Goal: Transaction & Acquisition: Obtain resource

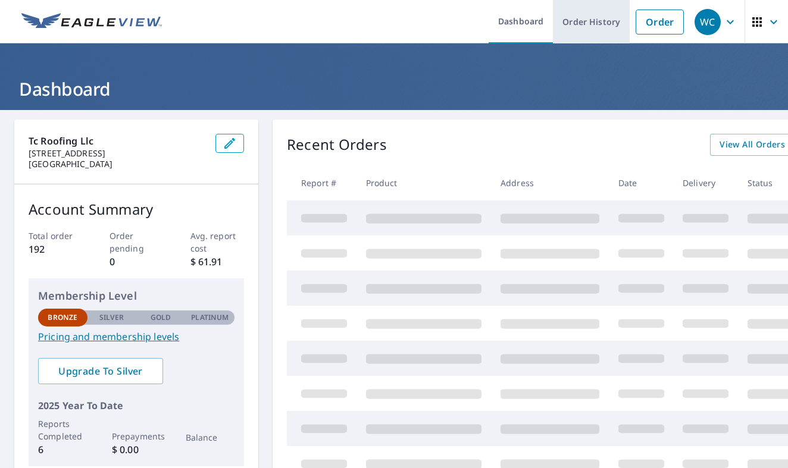
click at [606, 21] on link "Order History" at bounding box center [591, 21] width 77 height 43
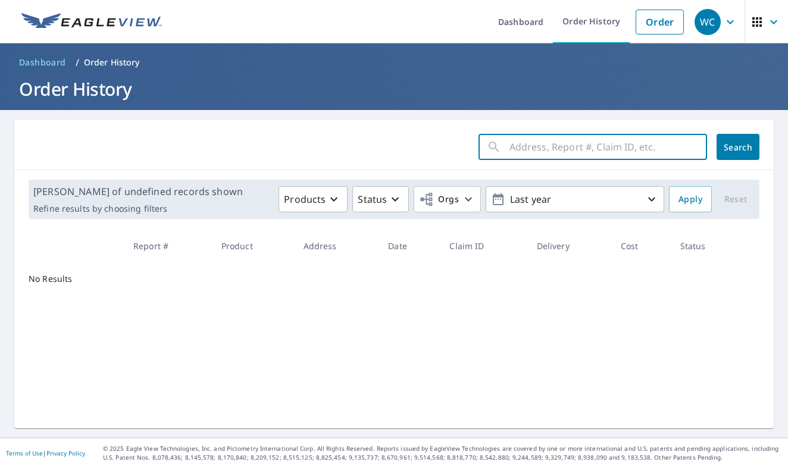
click at [547, 149] on input "text" at bounding box center [607, 146] width 197 height 33
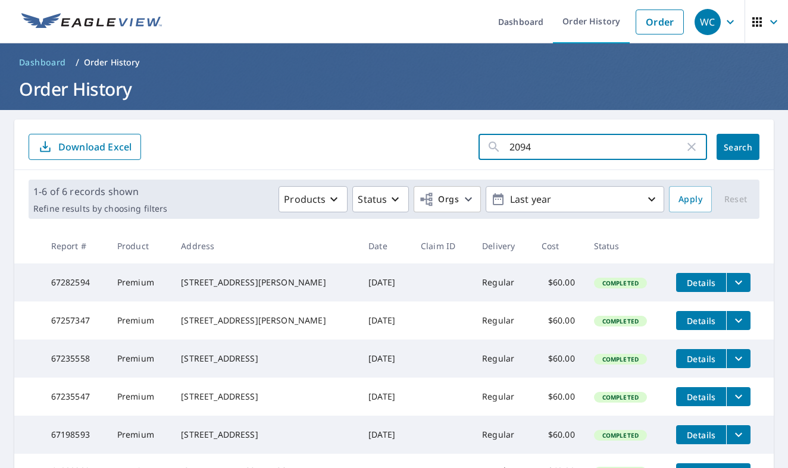
type input "20942"
click at [738, 147] on button "Search" at bounding box center [737, 147] width 43 height 26
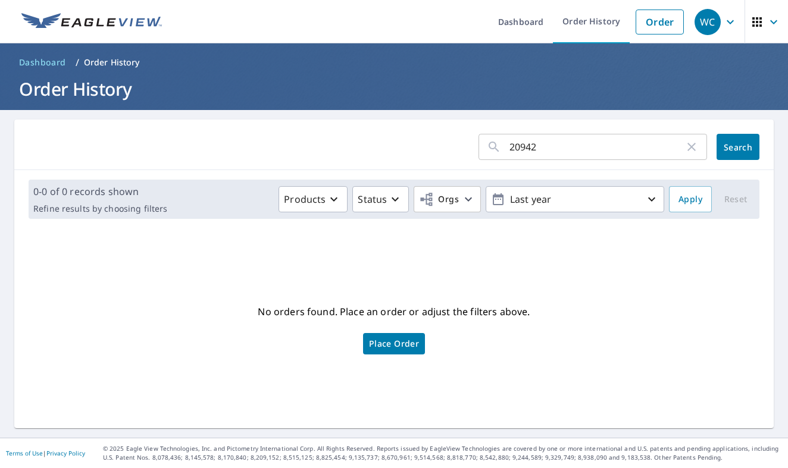
click at [699, 145] on div "20942 ​" at bounding box center [592, 147] width 228 height 26
click at [694, 145] on icon "button" at bounding box center [691, 147] width 14 height 14
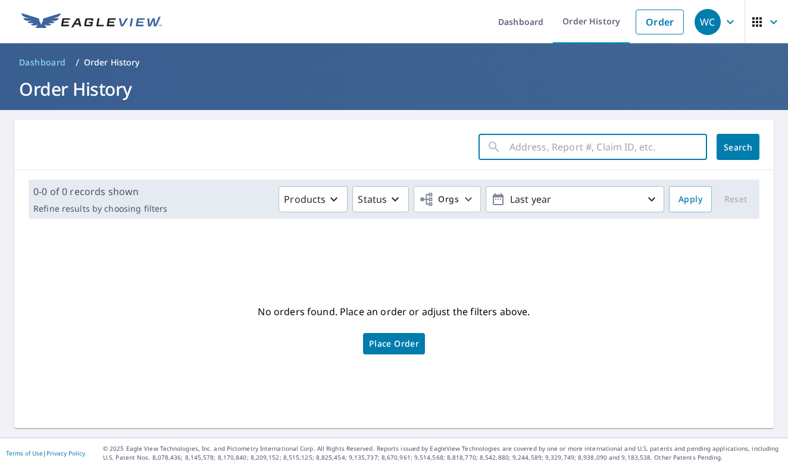
click at [616, 150] on input "text" at bounding box center [607, 146] width 197 height 33
type input "province"
click at [738, 147] on button "Search" at bounding box center [737, 147] width 43 height 26
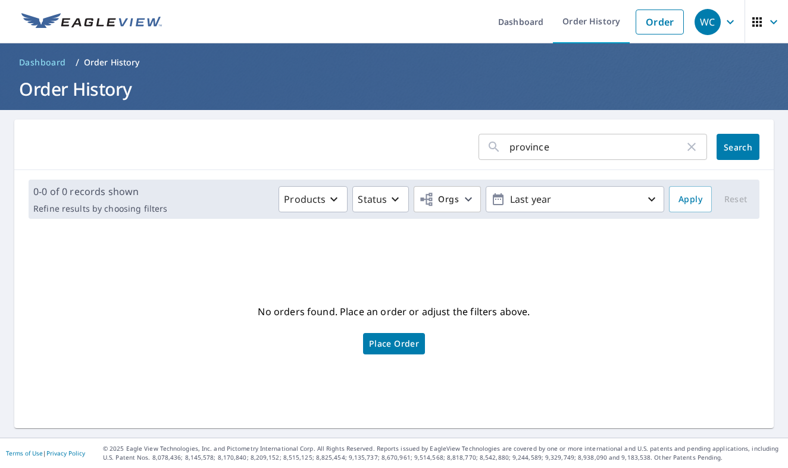
click at [698, 144] on icon "button" at bounding box center [691, 147] width 14 height 14
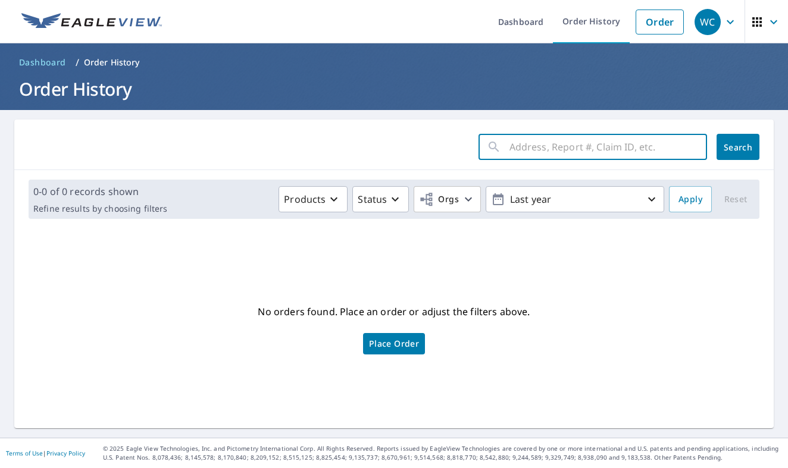
click at [579, 153] on input "text" at bounding box center [607, 146] width 197 height 33
type input "maricopa"
click at [738, 147] on button "Search" at bounding box center [737, 147] width 43 height 26
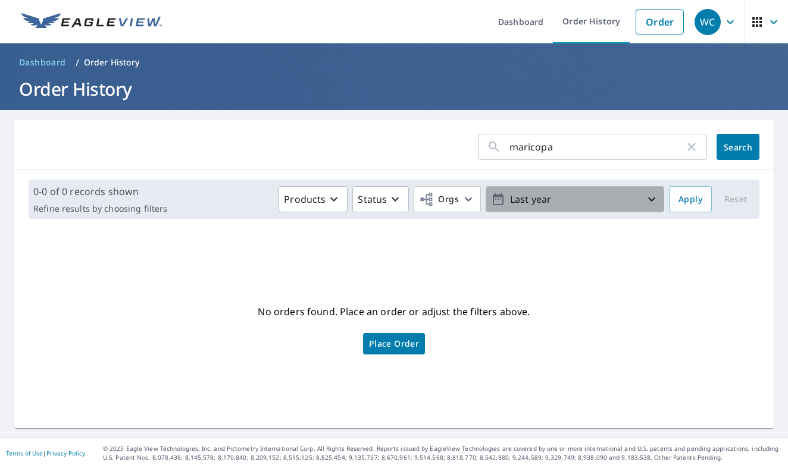
click at [654, 194] on icon "button" at bounding box center [651, 199] width 14 height 14
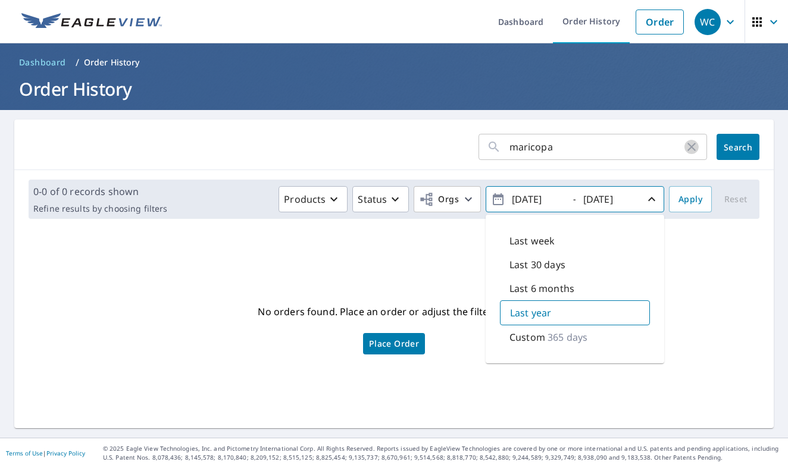
click at [693, 147] on icon "button" at bounding box center [691, 147] width 14 height 14
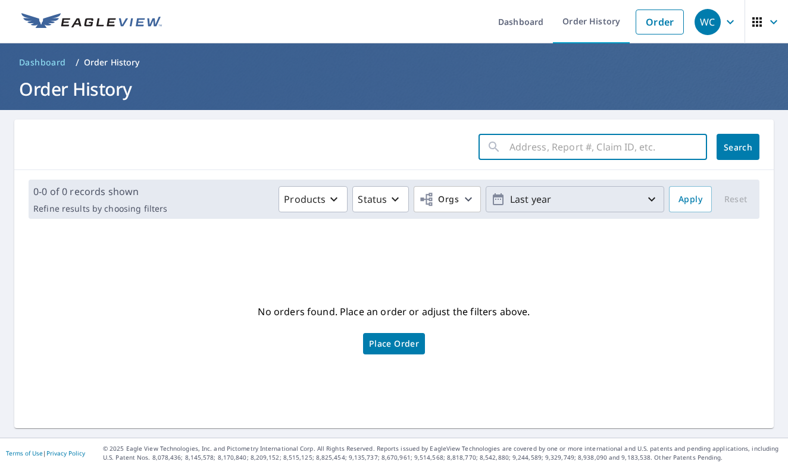
click at [600, 150] on input "text" at bounding box center [607, 146] width 197 height 33
type input "20942"
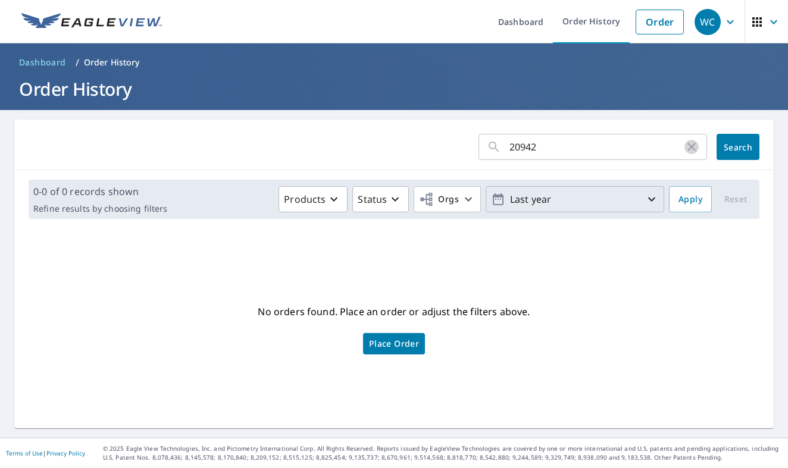
click at [689, 150] on icon "button" at bounding box center [691, 147] width 14 height 14
click at [661, 20] on link "Order" at bounding box center [659, 22] width 48 height 25
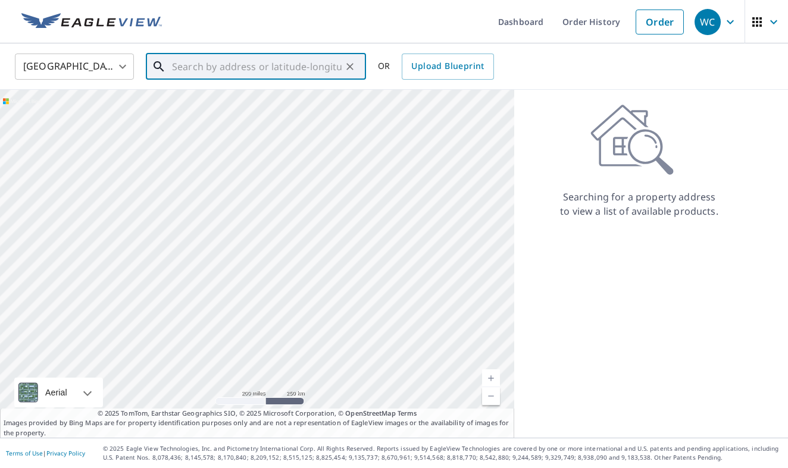
click at [234, 71] on input "text" at bounding box center [257, 66] width 170 height 33
paste input "[STREET_ADDRESS]"
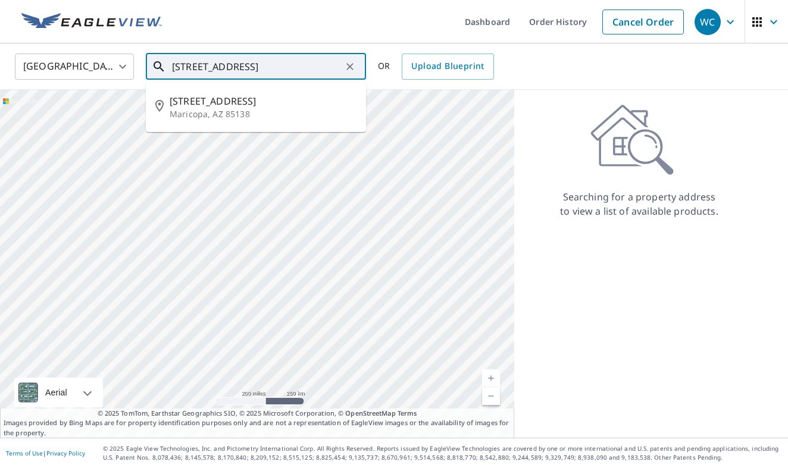
click at [252, 101] on span "[STREET_ADDRESS]" at bounding box center [263, 101] width 187 height 14
type input "[STREET_ADDRESS]"
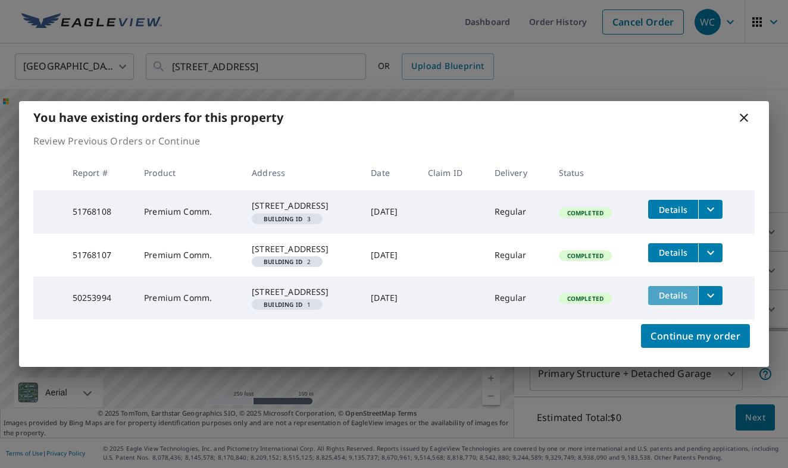
click at [675, 298] on span "Details" at bounding box center [673, 295] width 36 height 11
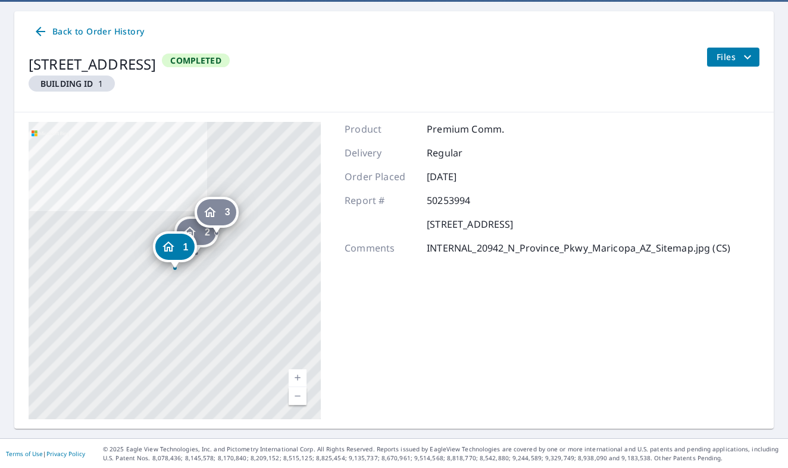
click at [737, 60] on span "Files" at bounding box center [735, 57] width 38 height 14
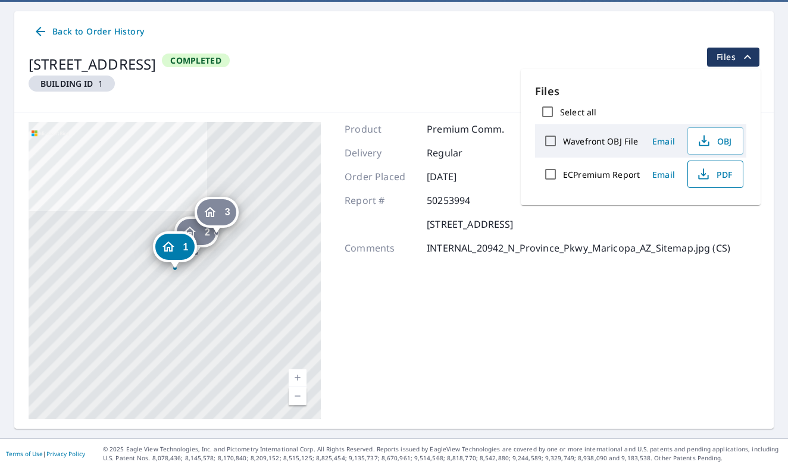
click at [716, 168] on span "PDF" at bounding box center [714, 174] width 38 height 14
click at [40, 29] on icon at bounding box center [41, 32] width 10 height 10
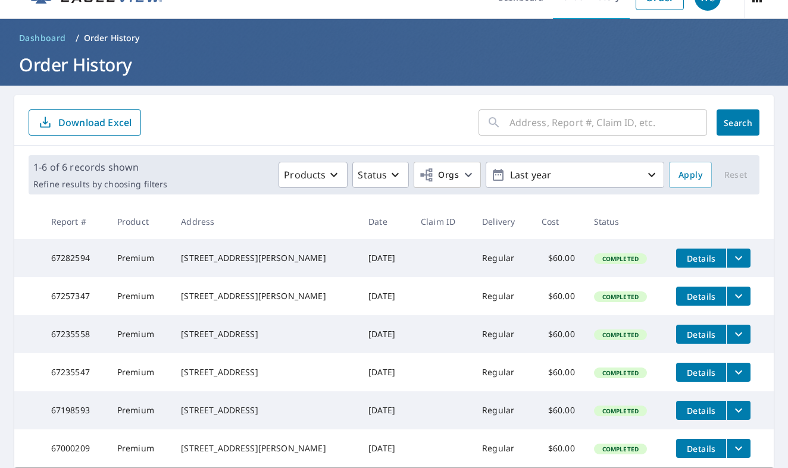
scroll to position [27, 0]
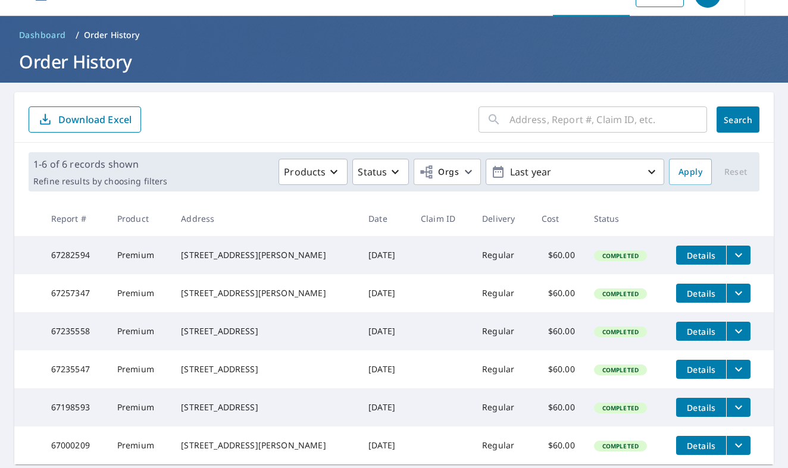
click at [518, 124] on input "text" at bounding box center [607, 119] width 197 height 33
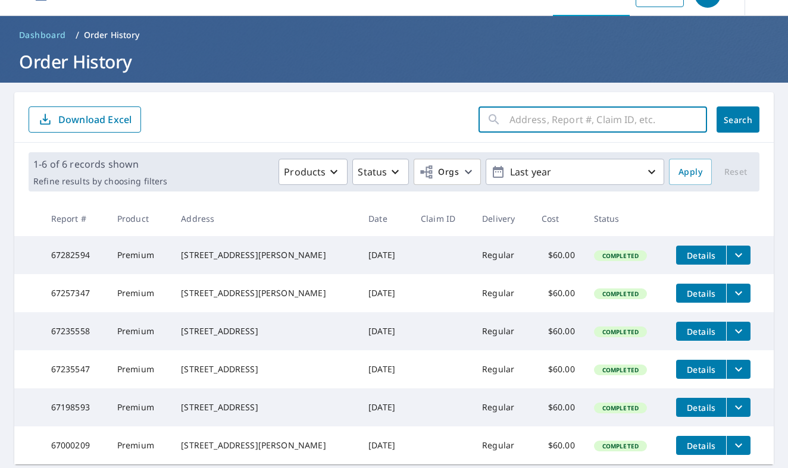
paste input "[STREET_ADDRESS]"
type input "[STREET_ADDRESS]"
click at [738, 120] on button "Search" at bounding box center [737, 119] width 43 height 26
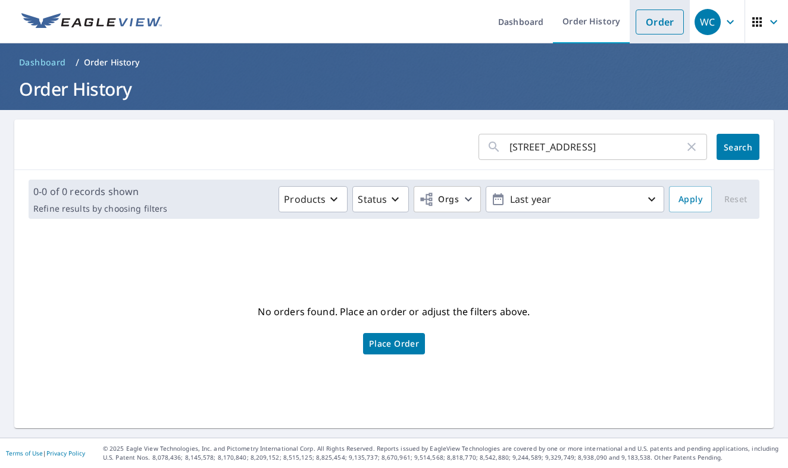
click at [652, 17] on link "Order" at bounding box center [659, 22] width 48 height 25
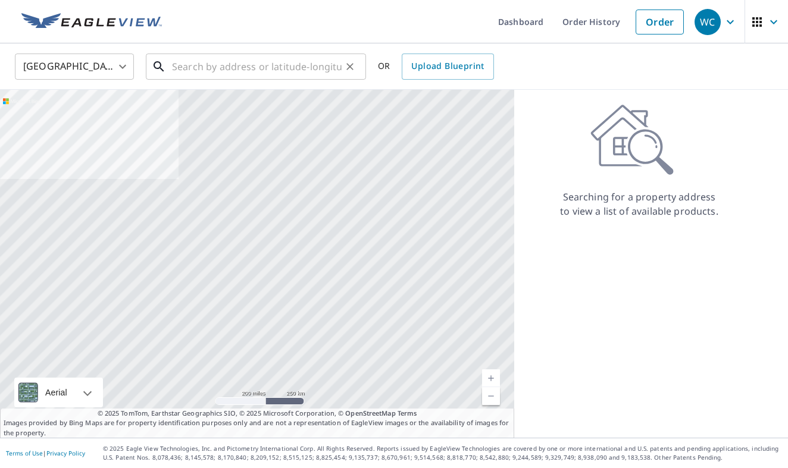
click at [211, 63] on input "text" at bounding box center [257, 66] width 170 height 33
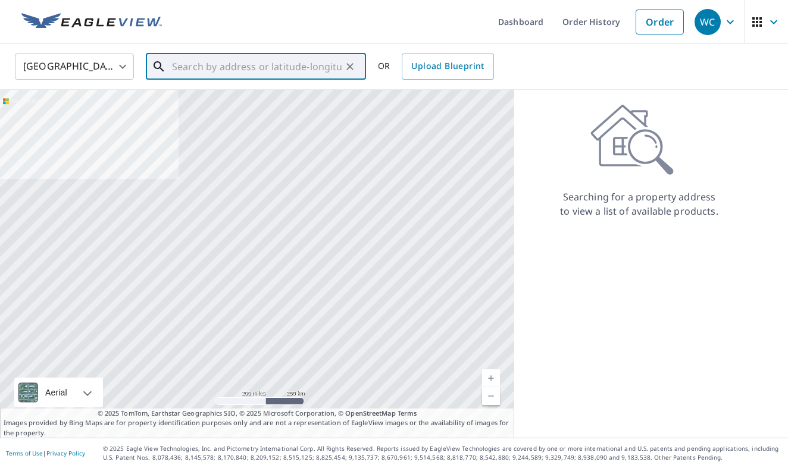
paste input "[STREET_ADDRESS]"
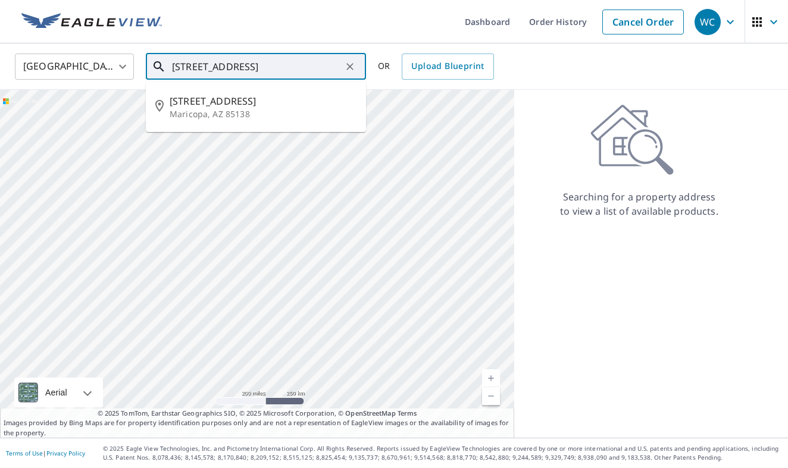
type input "[STREET_ADDRESS]"
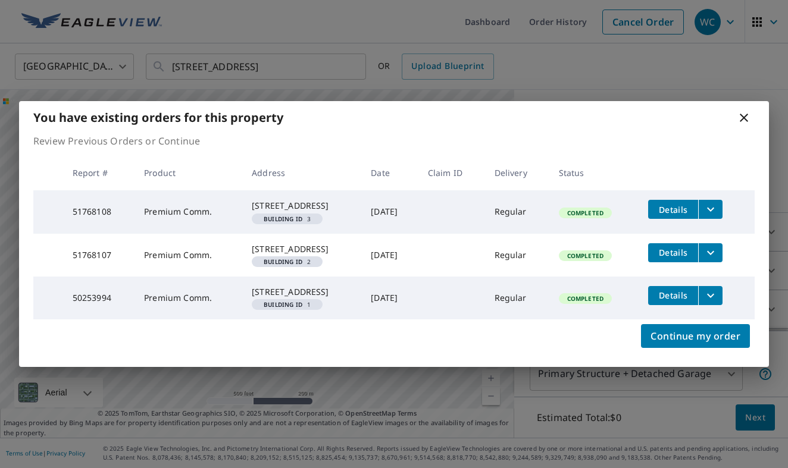
click at [681, 247] on span "Details" at bounding box center [673, 252] width 36 height 11
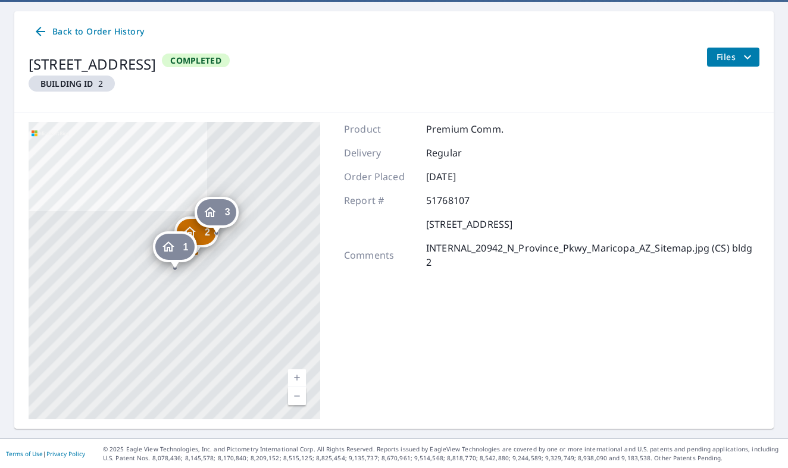
click at [730, 54] on span "Files" at bounding box center [735, 57] width 38 height 14
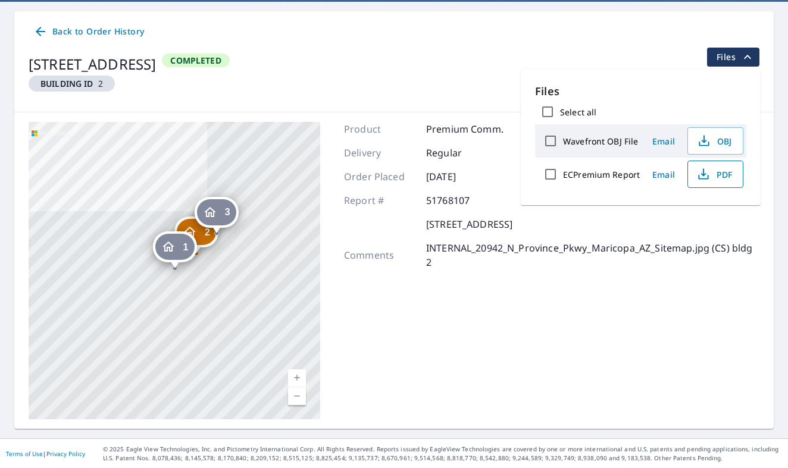
click at [711, 170] on span "PDF" at bounding box center [714, 174] width 38 height 14
click at [42, 32] on icon at bounding box center [41, 32] width 10 height 10
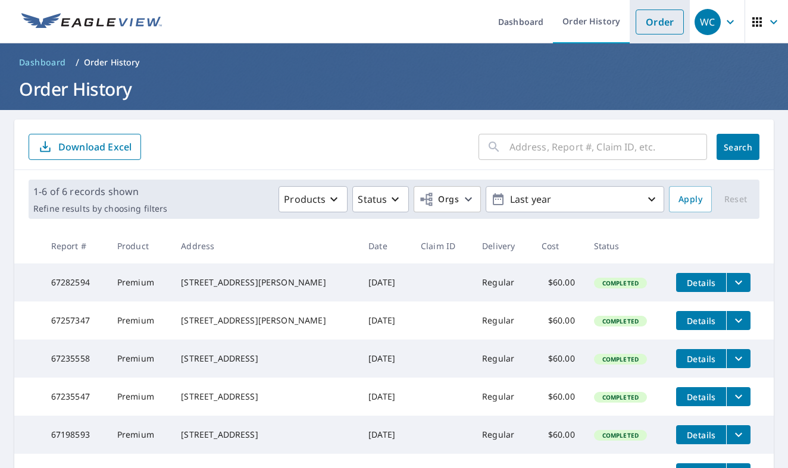
click at [656, 22] on link "Order" at bounding box center [659, 22] width 48 height 25
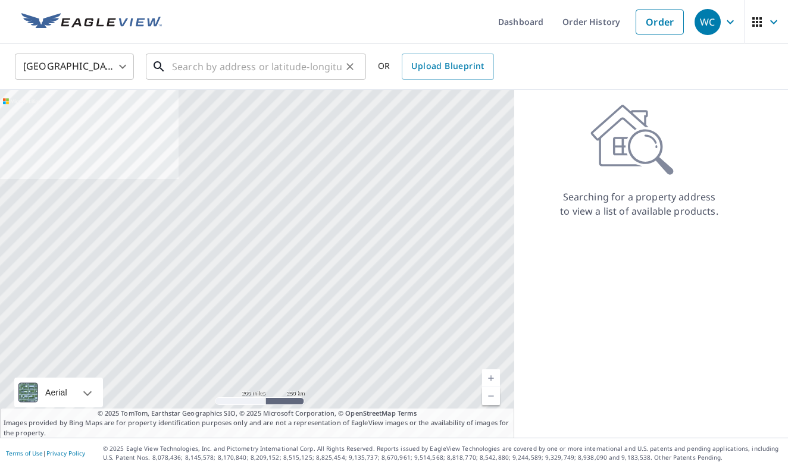
click at [266, 69] on input "text" at bounding box center [257, 66] width 170 height 33
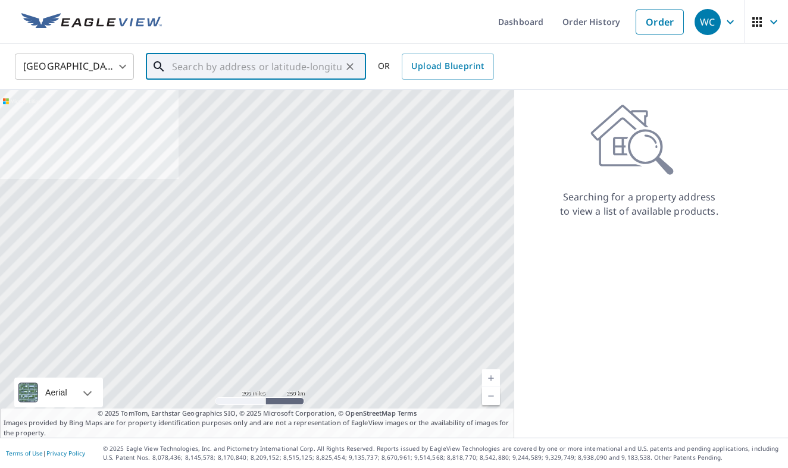
paste input "[STREET_ADDRESS]"
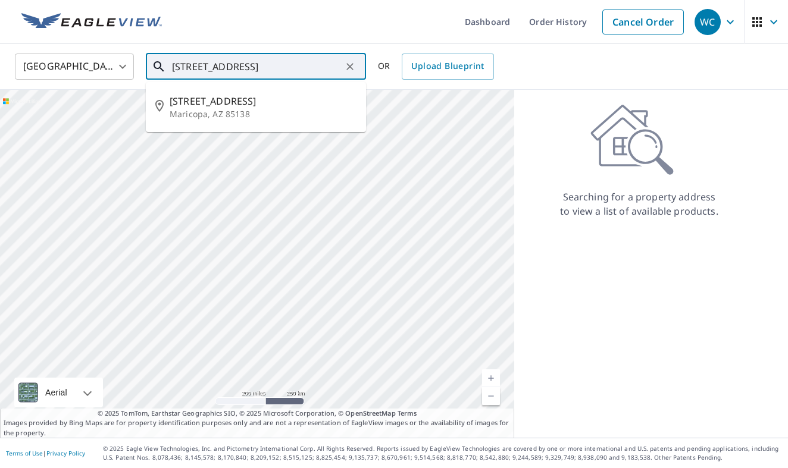
type input "[STREET_ADDRESS]"
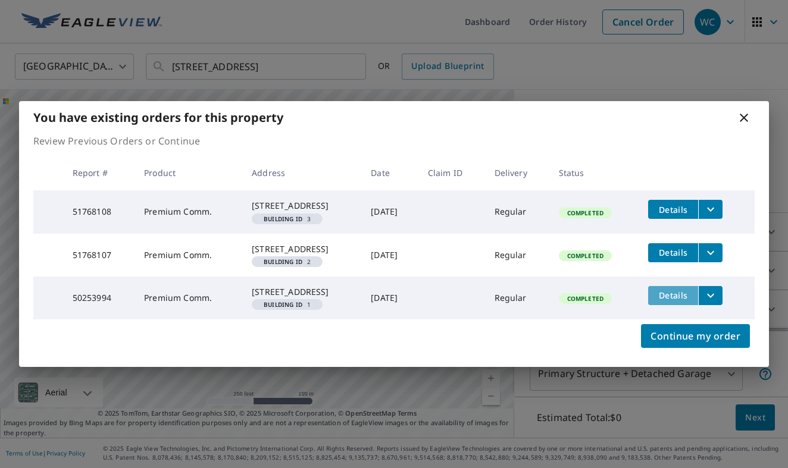
click at [688, 301] on span "Details" at bounding box center [673, 295] width 36 height 11
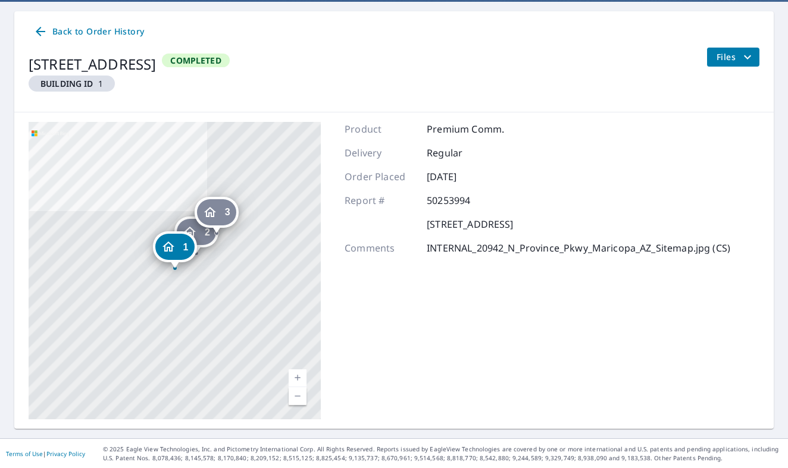
click at [722, 54] on span "Files" at bounding box center [735, 57] width 38 height 14
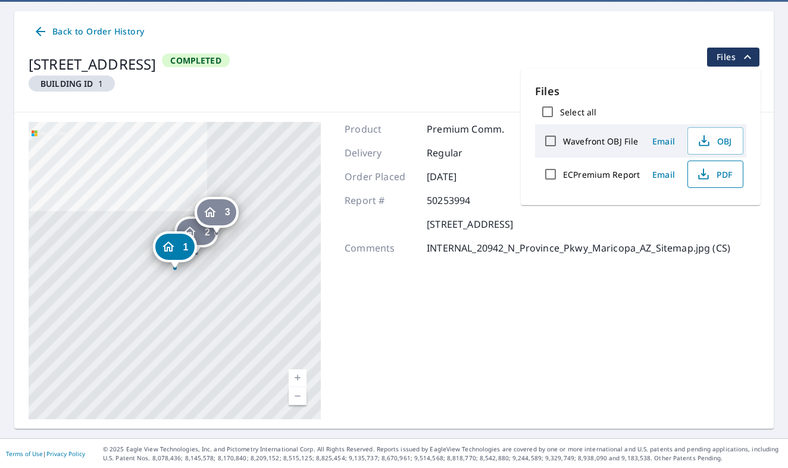
click at [707, 173] on icon "button" at bounding box center [703, 174] width 14 height 14
